Goal: Transaction & Acquisition: Purchase product/service

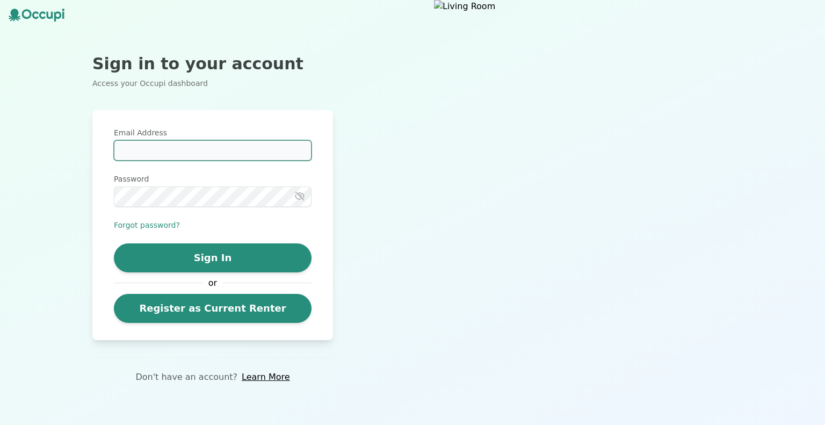
click at [161, 146] on input "Email Address" at bounding box center [213, 150] width 198 height 20
type input "**********"
click at [155, 229] on button "Forgot password?" at bounding box center [147, 225] width 66 height 11
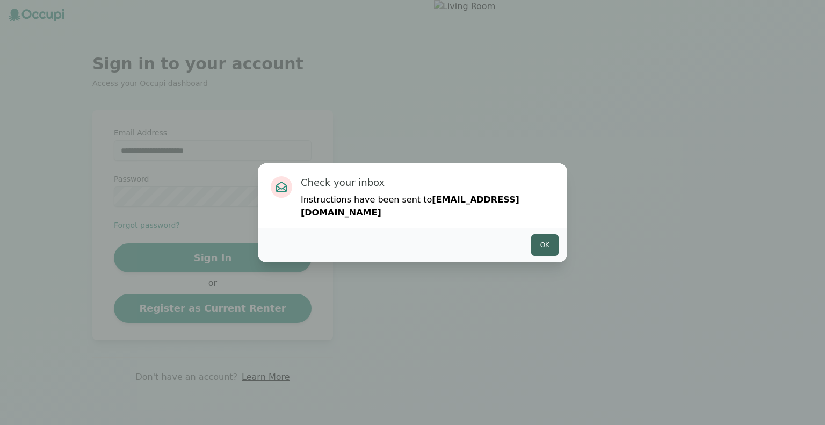
click at [544, 235] on button "Ok" at bounding box center [544, 244] width 27 height 21
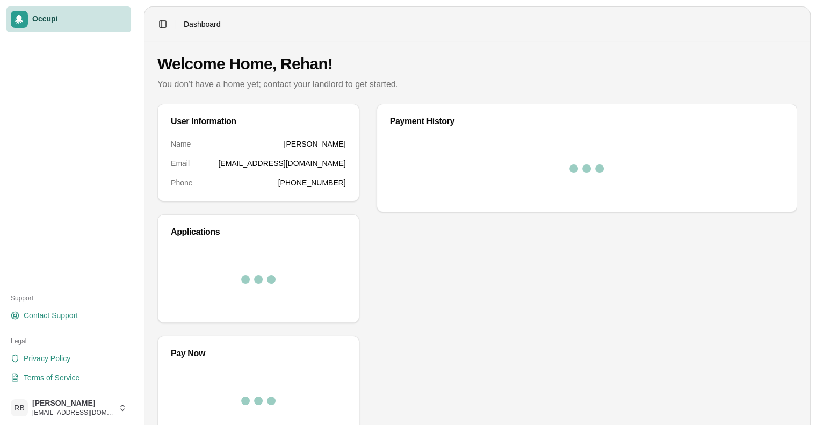
click at [402, 162] on div at bounding box center [587, 169] width 394 height 60
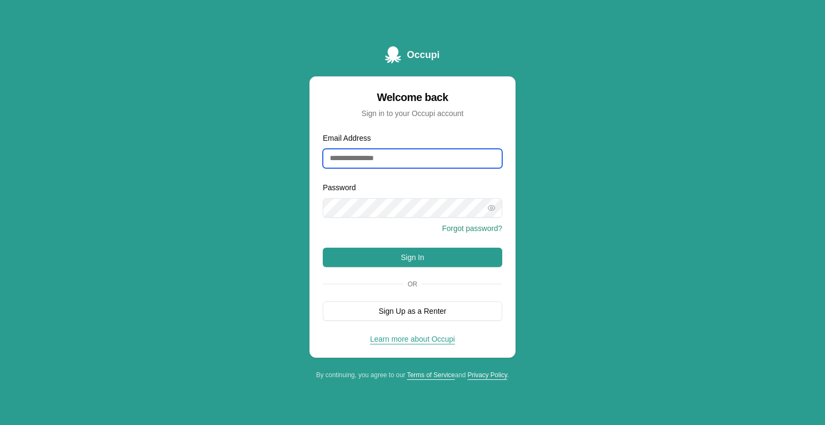
click at [380, 156] on input "Email Address" at bounding box center [412, 158] width 179 height 19
type input "**********"
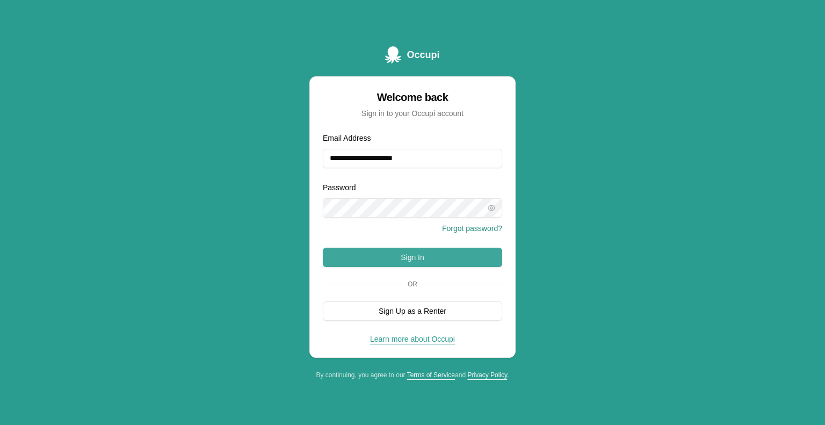
click at [419, 253] on button "Sign In" at bounding box center [412, 257] width 179 height 19
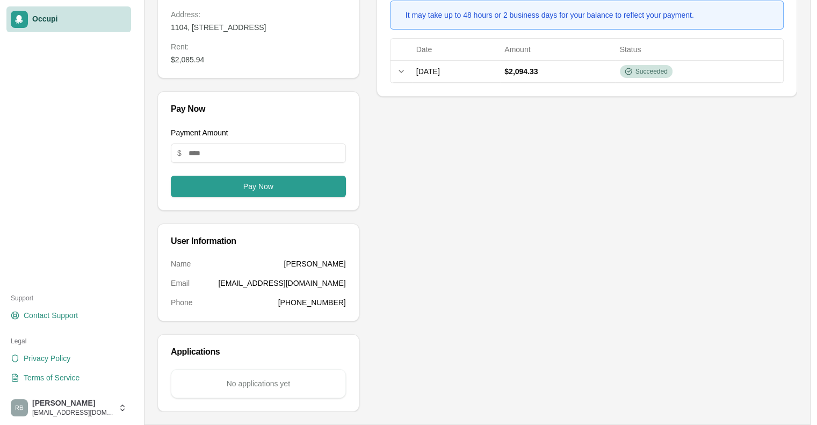
scroll to position [147, 0]
click at [204, 148] on input "Payment Amount" at bounding box center [258, 152] width 175 height 19
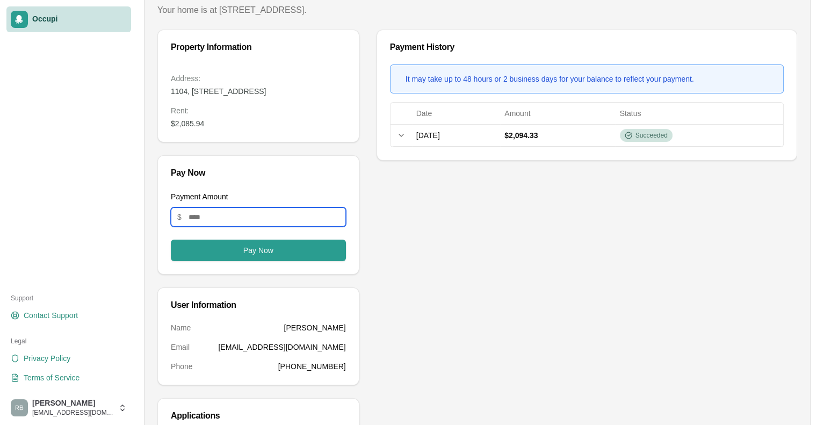
scroll to position [73, 0]
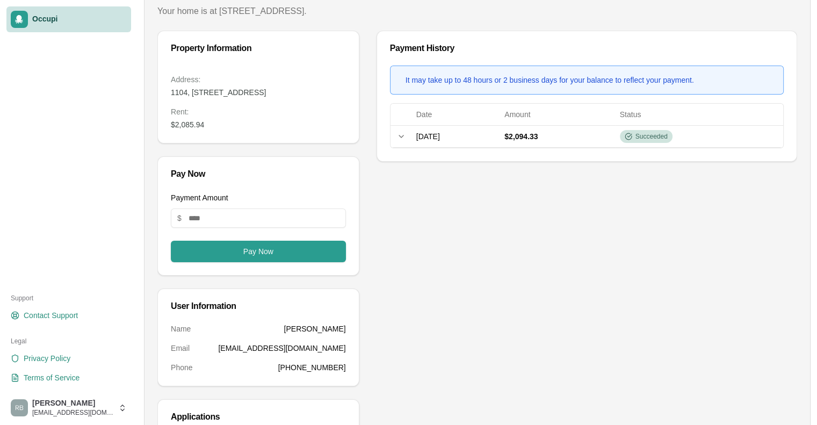
click at [41, 23] on span "Occupi" at bounding box center [79, 20] width 95 height 10
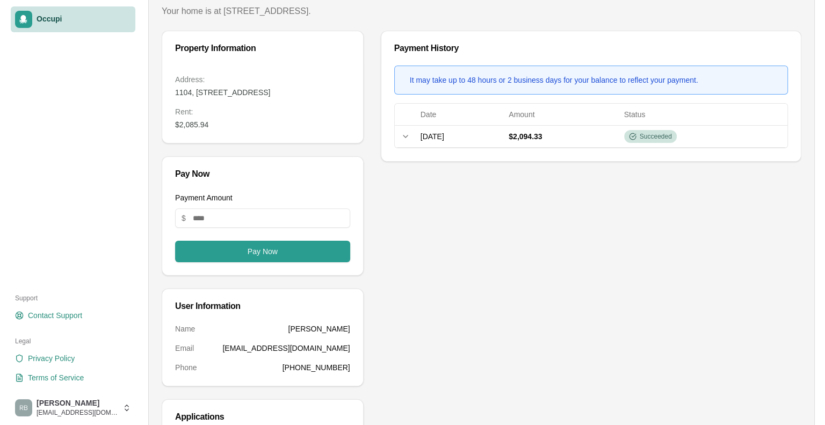
scroll to position [0, 0]
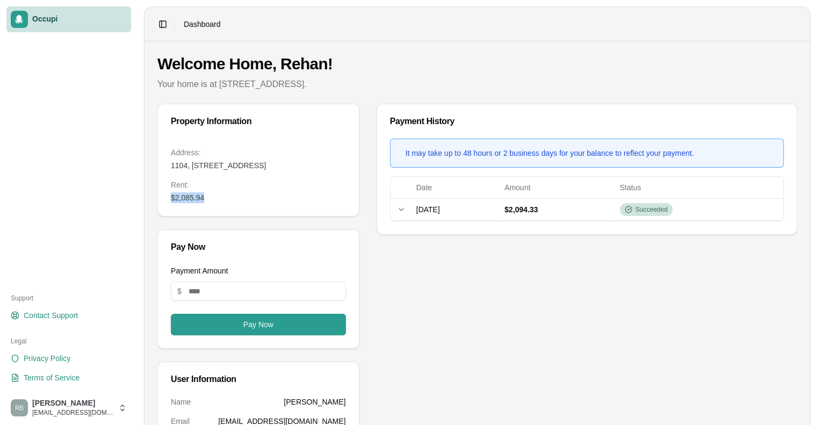
drag, startPoint x: 207, startPoint y: 208, endPoint x: 166, endPoint y: 213, distance: 40.6
click at [166, 213] on div "Address: 1104, 335 N. Magnolia Ave. #1104, Orlando, FL 32801 Rent : $2,085.94" at bounding box center [258, 181] width 201 height 69
copy dd "$2,085.94"
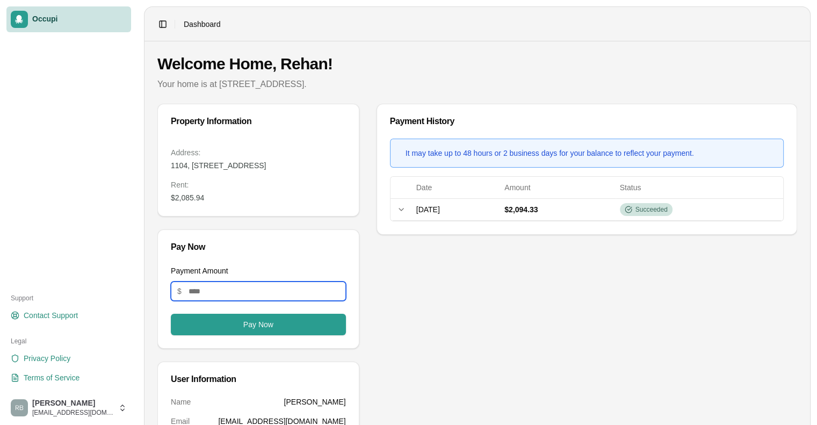
click at [200, 301] on input "Payment Amount" at bounding box center [258, 290] width 175 height 19
paste input "*******"
type input "*******"
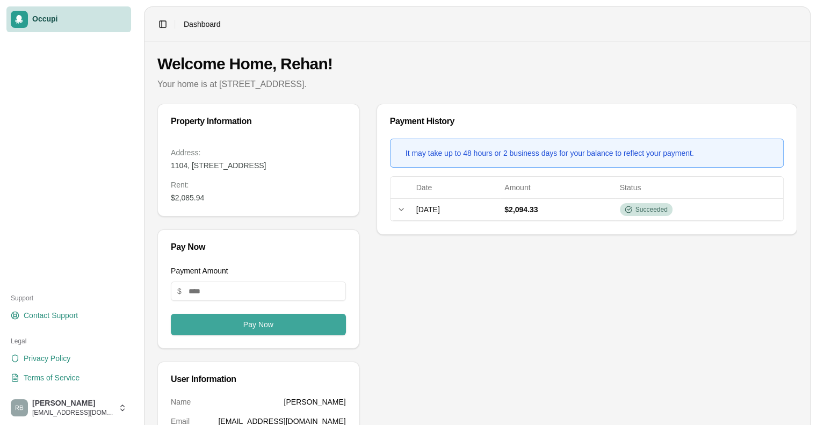
click at [218, 335] on button "Pay Now" at bounding box center [258, 324] width 175 height 21
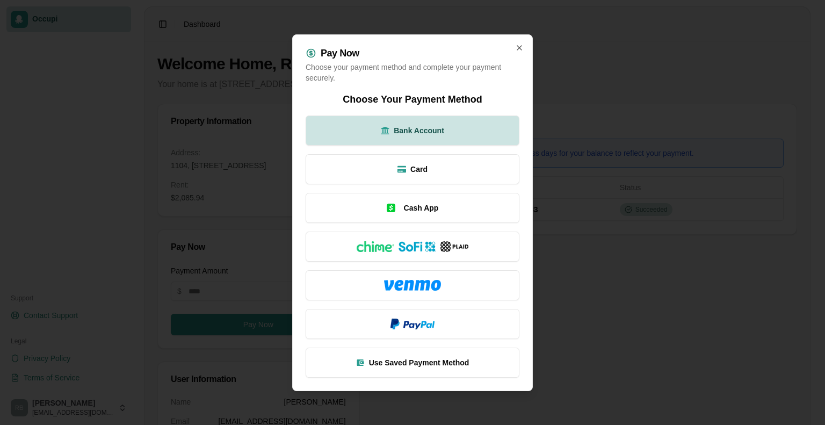
click at [415, 133] on span "Bank Account" at bounding box center [419, 130] width 50 height 11
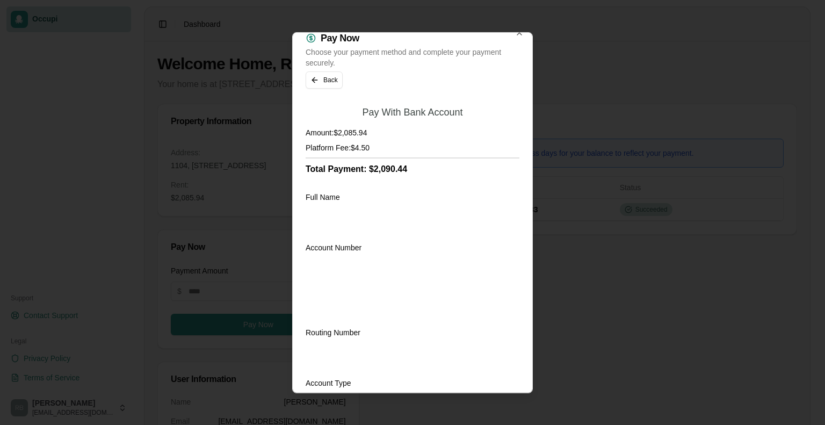
scroll to position [12, 0]
click at [378, 192] on div "Full Name" at bounding box center [413, 213] width 214 height 44
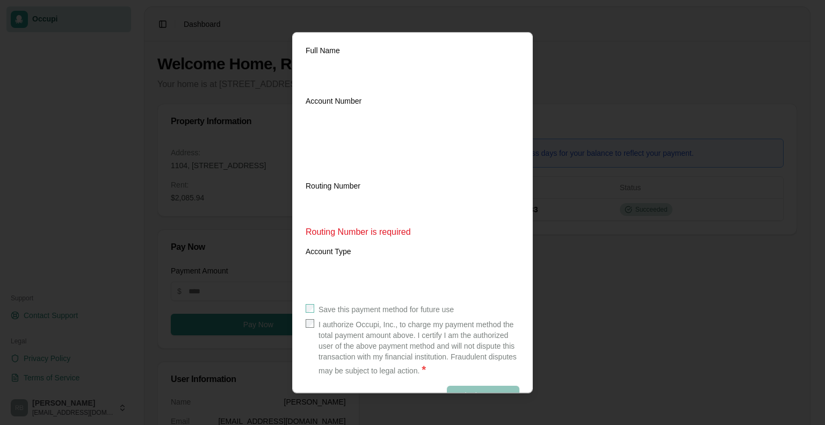
scroll to position [160, 0]
click at [400, 252] on div "Account Type" at bounding box center [413, 266] width 214 height 44
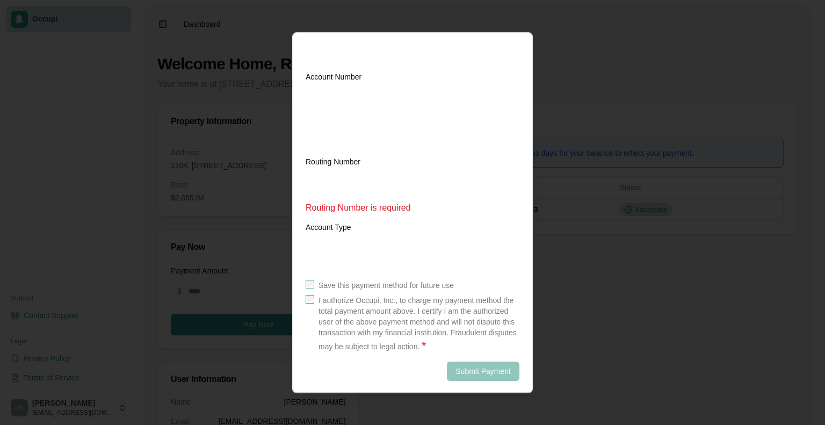
click at [314, 284] on div "Save this payment method for future use" at bounding box center [413, 284] width 214 height 11
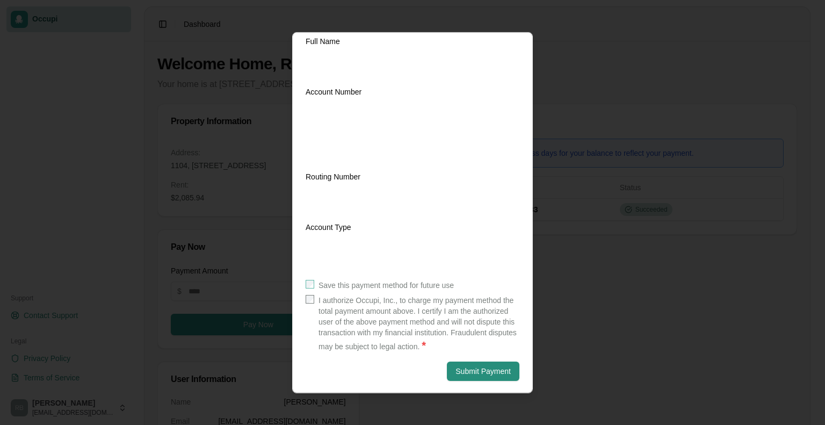
click at [394, 173] on div "Routing Number" at bounding box center [413, 192] width 214 height 44
click at [465, 368] on button "Submit Payment" at bounding box center [483, 370] width 73 height 19
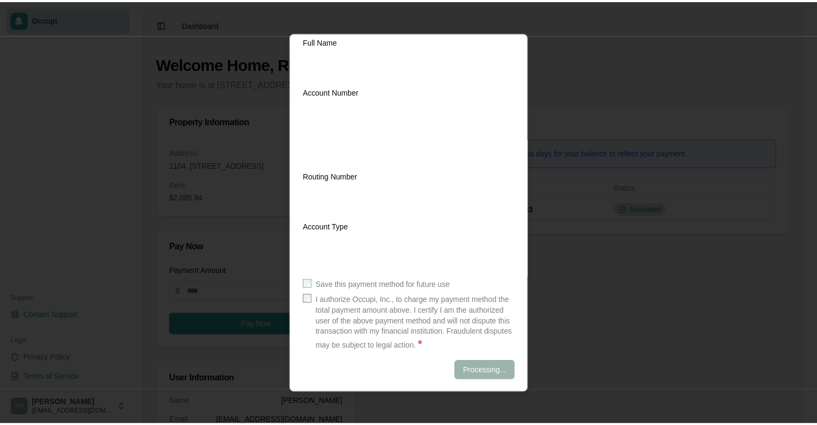
scroll to position [0, 0]
